Goal: Navigation & Orientation: Find specific page/section

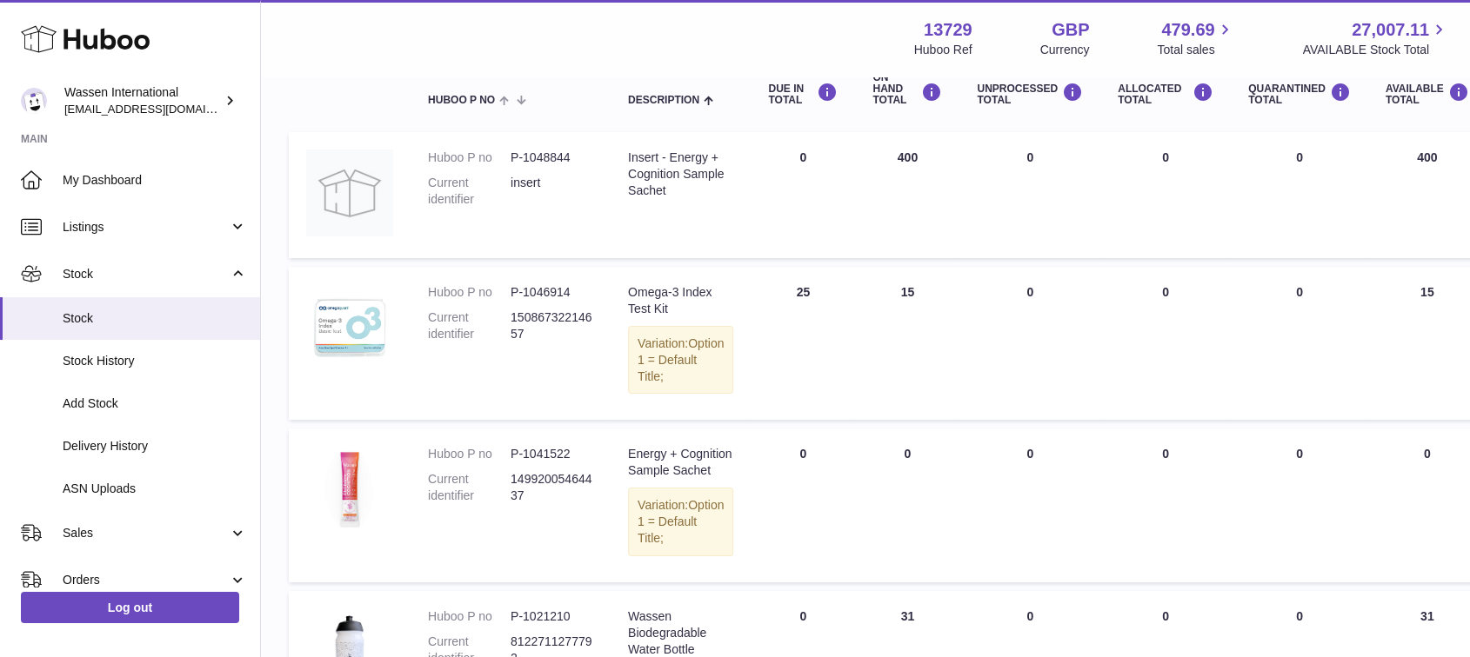
scroll to position [95, 0]
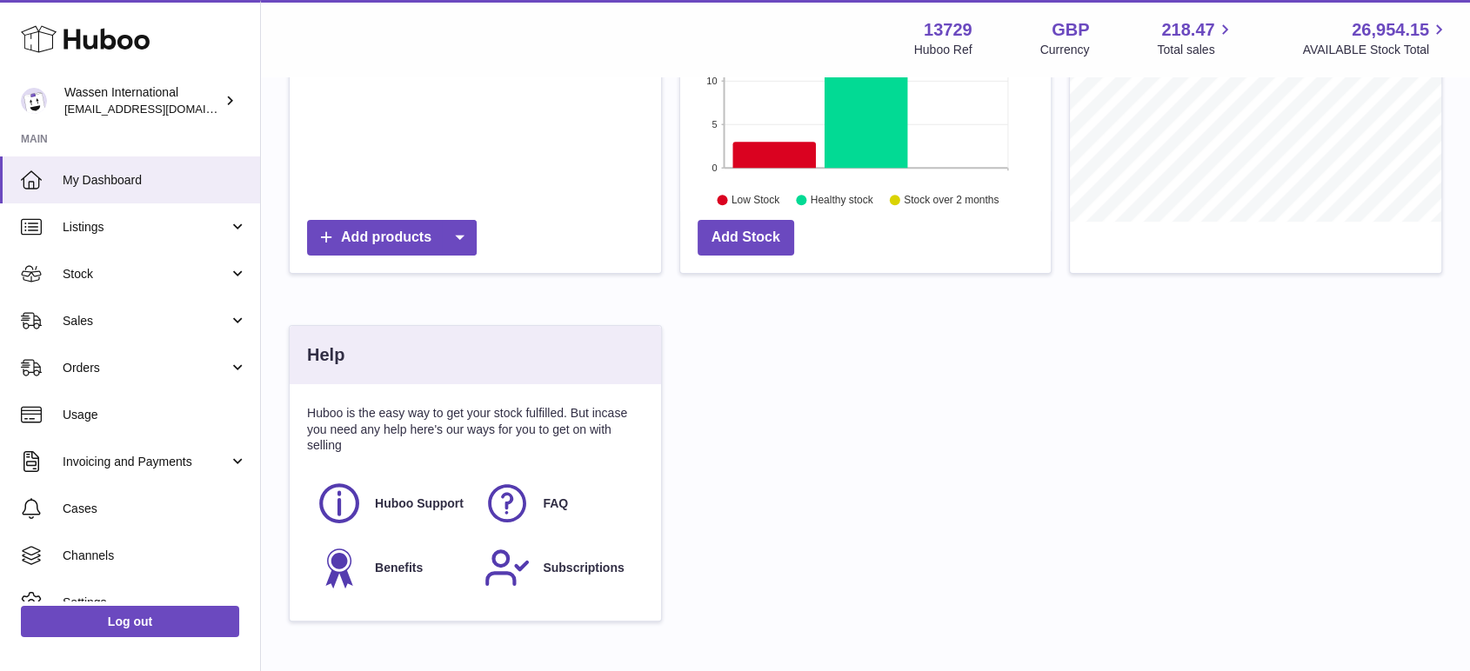
scroll to position [386, 0]
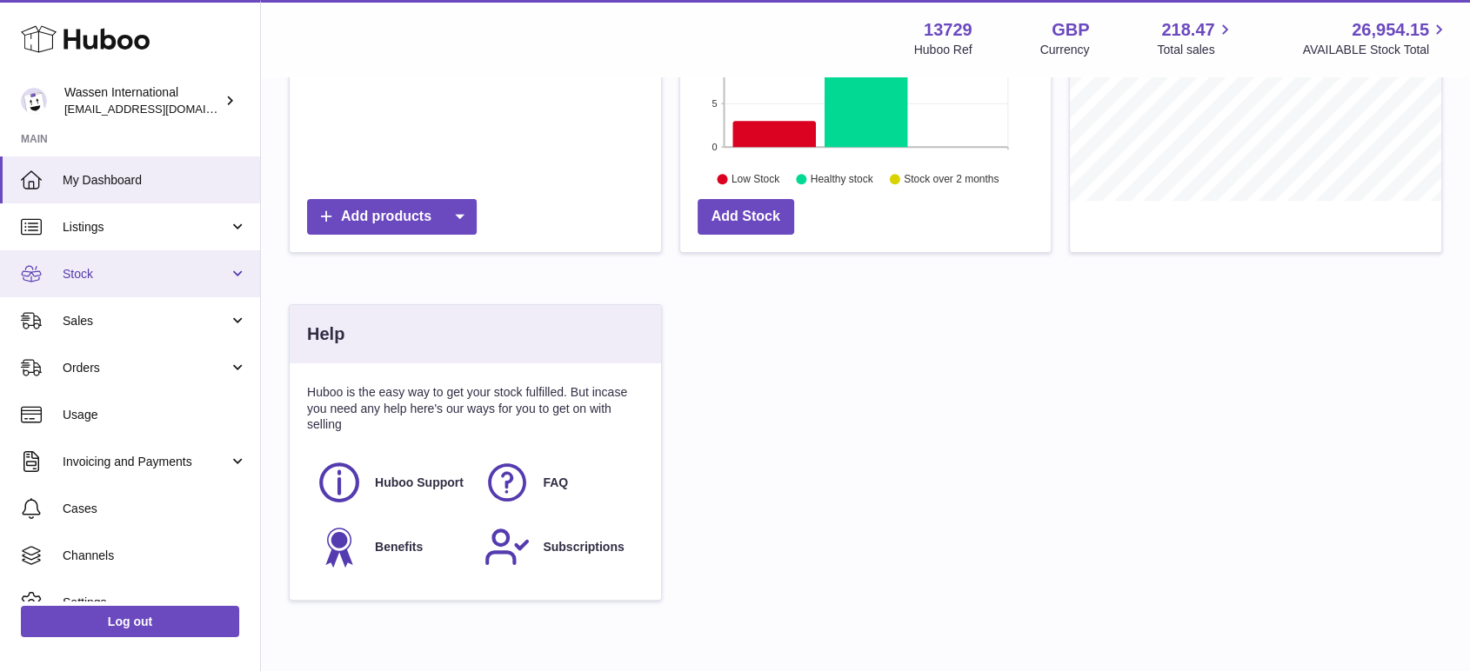
click at [118, 264] on link "Stock" at bounding box center [130, 273] width 260 height 47
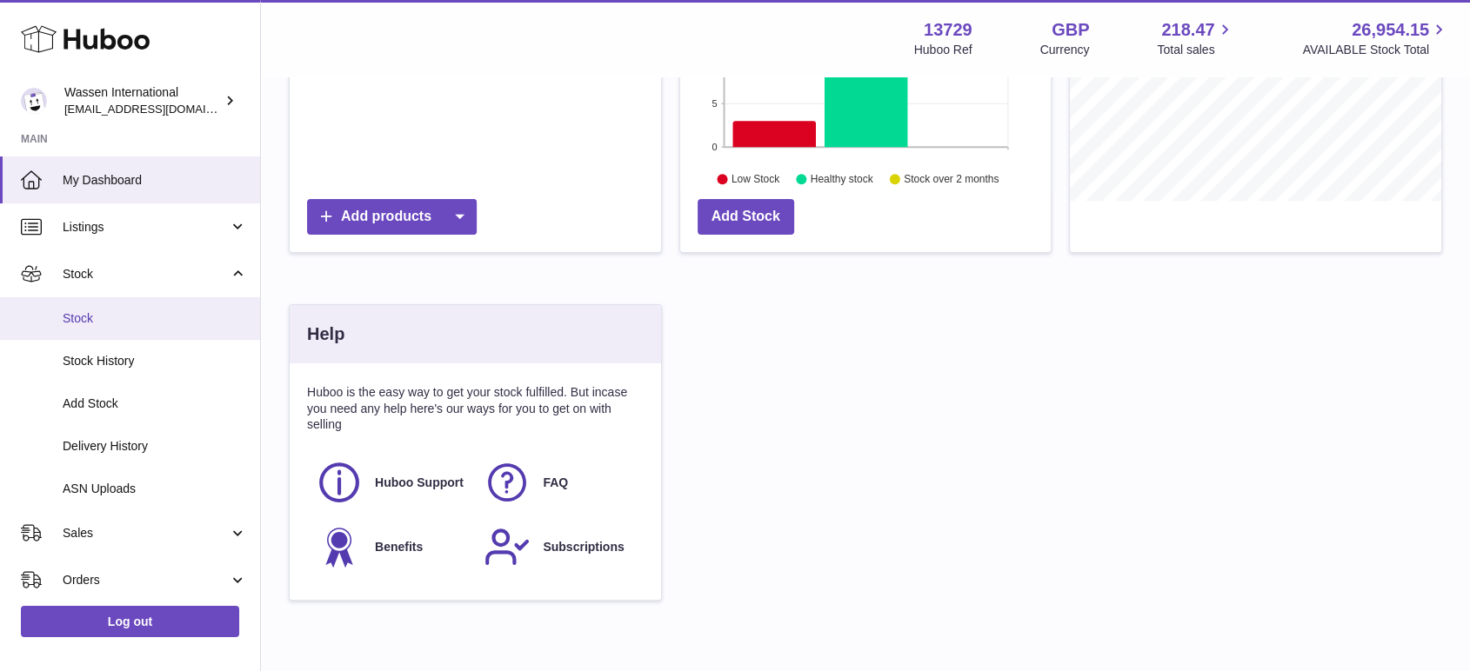
click at [83, 314] on span "Stock" at bounding box center [155, 318] width 184 height 17
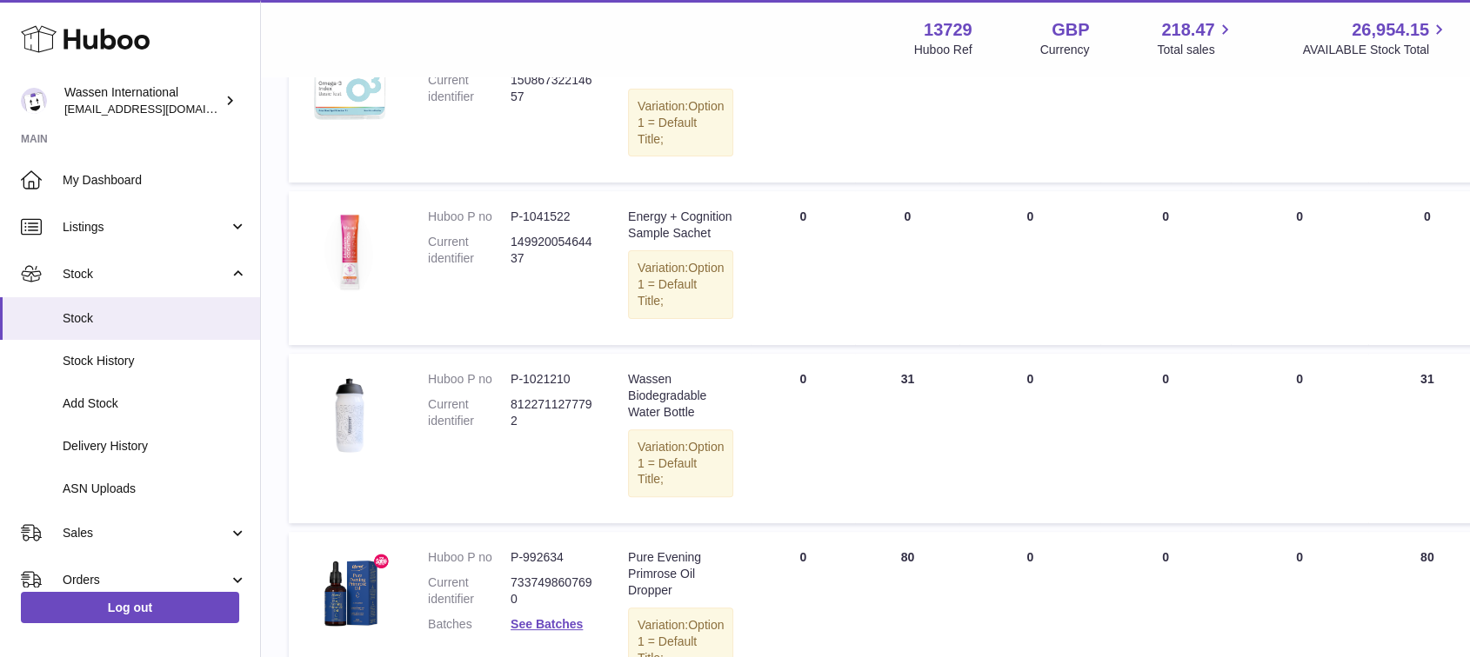
scroll to position [483, 0]
